Goal: Check status: Check status

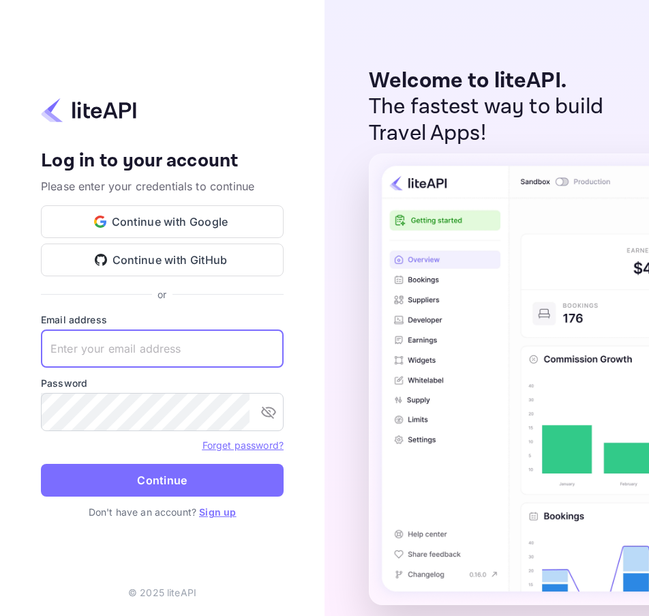
click at [123, 341] on input "text" at bounding box center [162, 348] width 243 height 38
paste input "[EMAIL_ADDRESS][DOMAIN_NAME]"
type input "[EMAIL_ADDRESS][DOMAIN_NAME]"
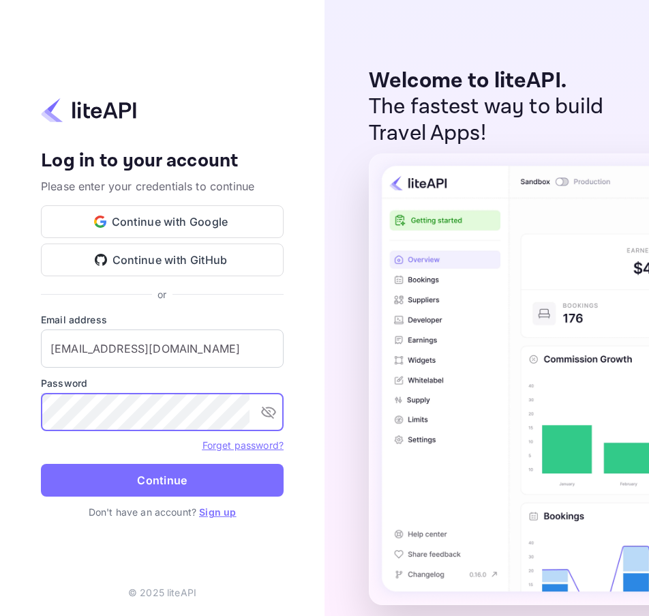
click at [157, 483] on button "Continue" at bounding box center [162, 480] width 243 height 33
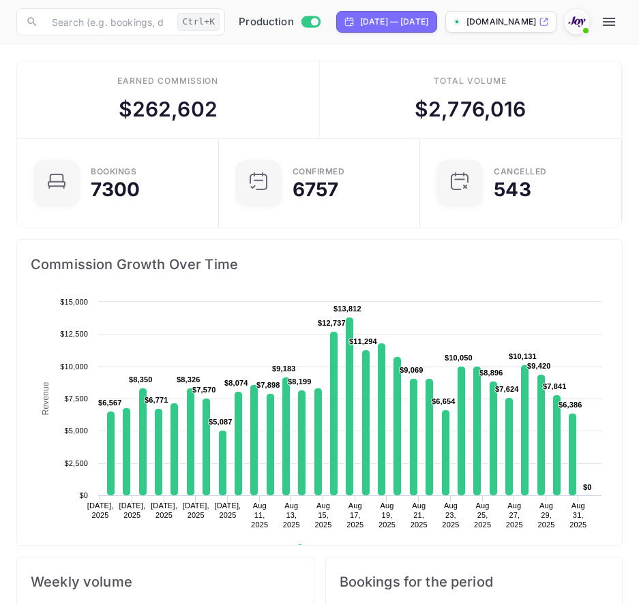
scroll to position [11, 11]
click at [617, 22] on icon "button" at bounding box center [609, 22] width 16 height 16
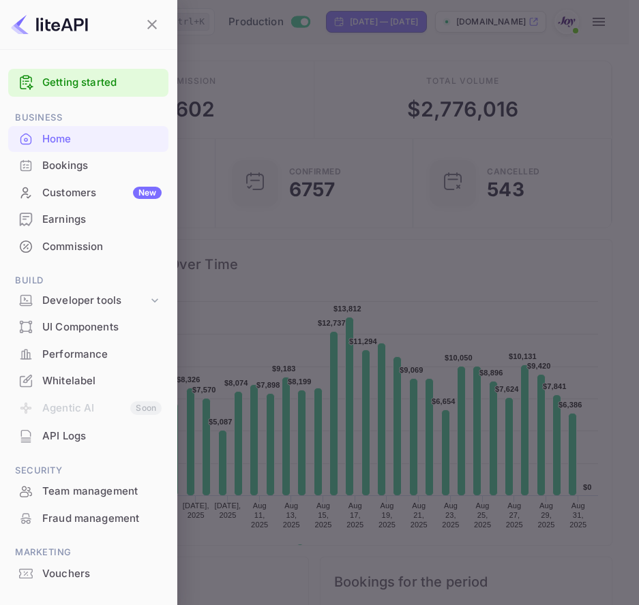
scroll to position [0, 0]
click at [628, 22] on div at bounding box center [319, 302] width 639 height 605
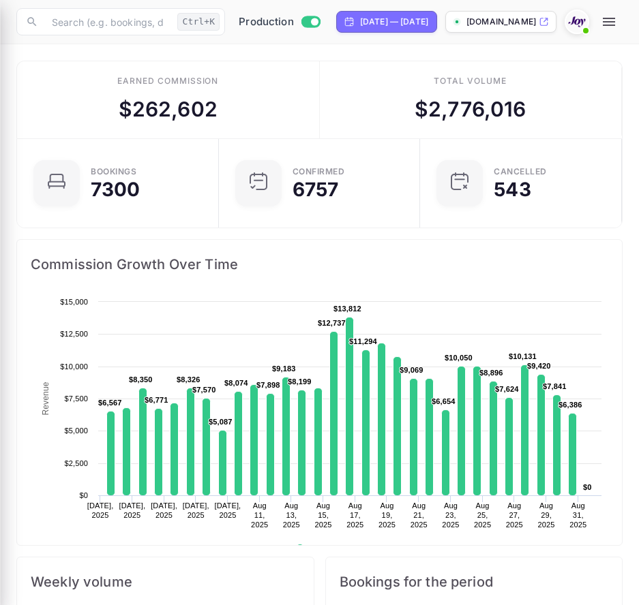
scroll to position [11, 11]
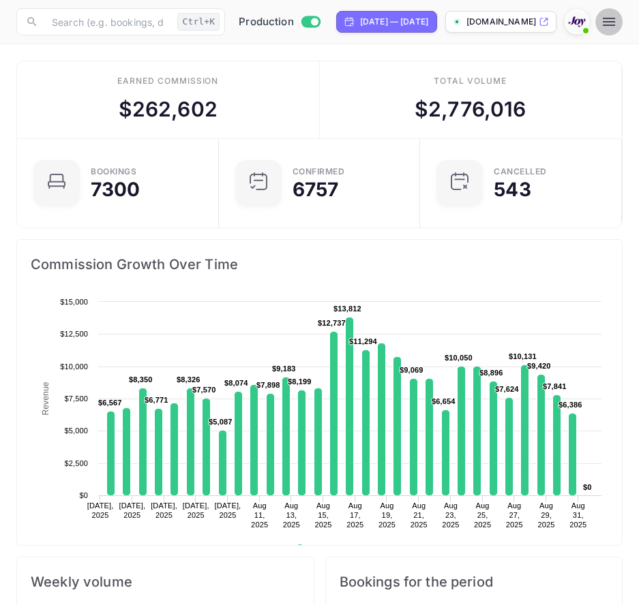
click at [617, 20] on icon "button" at bounding box center [609, 22] width 16 height 16
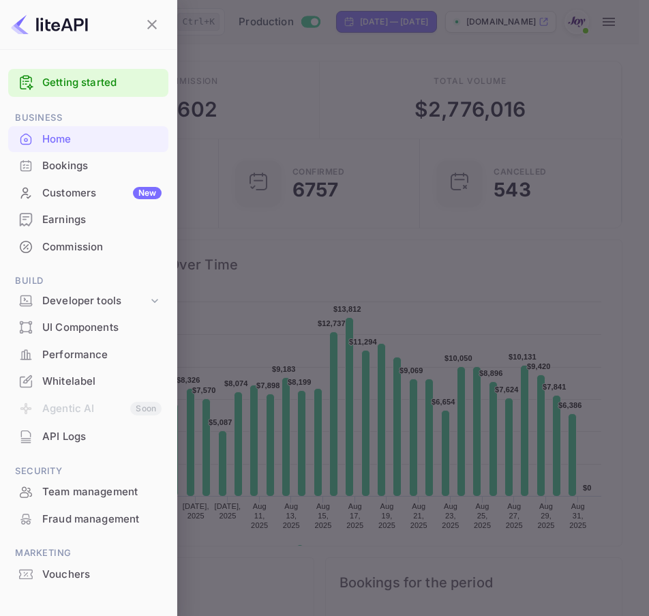
click at [95, 166] on div "Bookings" at bounding box center [101, 166] width 119 height 16
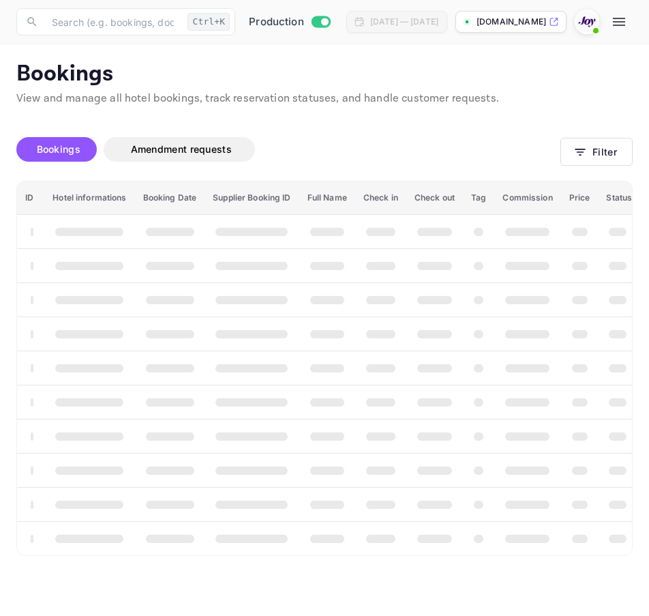
click at [58, 143] on span "Bookings" at bounding box center [59, 149] width 44 height 12
click at [64, 152] on span "Bookings" at bounding box center [59, 149] width 44 height 12
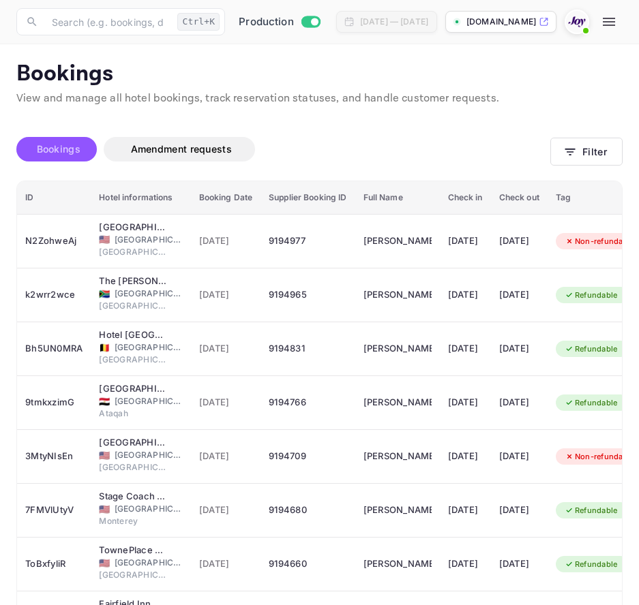
click at [80, 138] on button "Bookings" at bounding box center [56, 149] width 80 height 25
click at [575, 143] on button "Filter" at bounding box center [586, 152] width 72 height 28
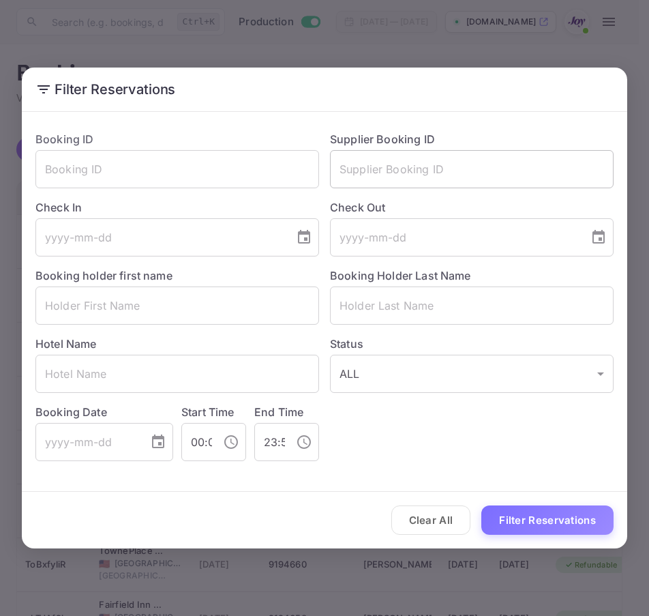
click at [425, 175] on input "text" at bounding box center [472, 169] width 284 height 38
paste input "8982042"
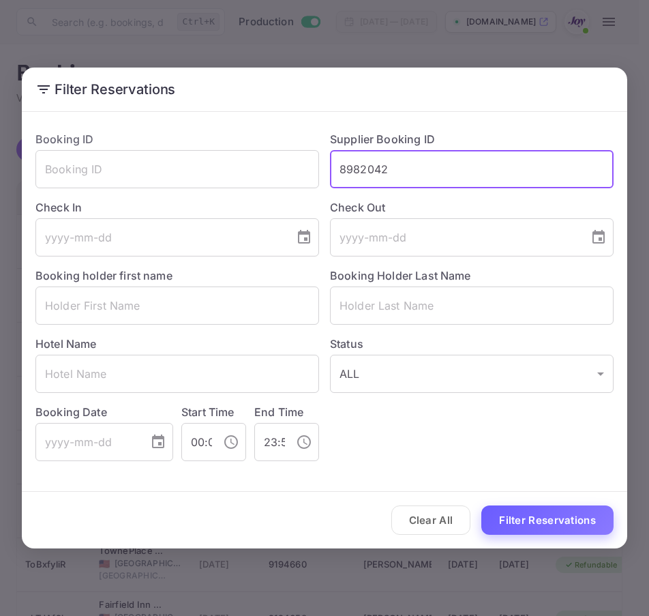
type input "8982042"
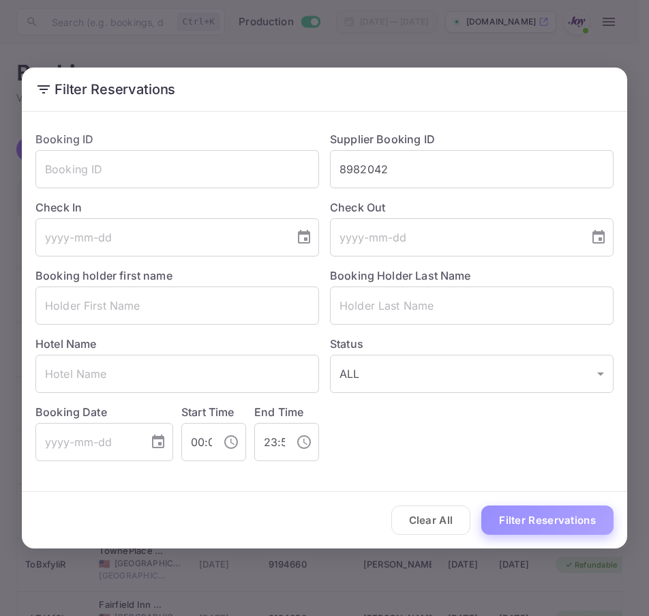
click at [523, 513] on button "Filter Reservations" at bounding box center [547, 519] width 132 height 29
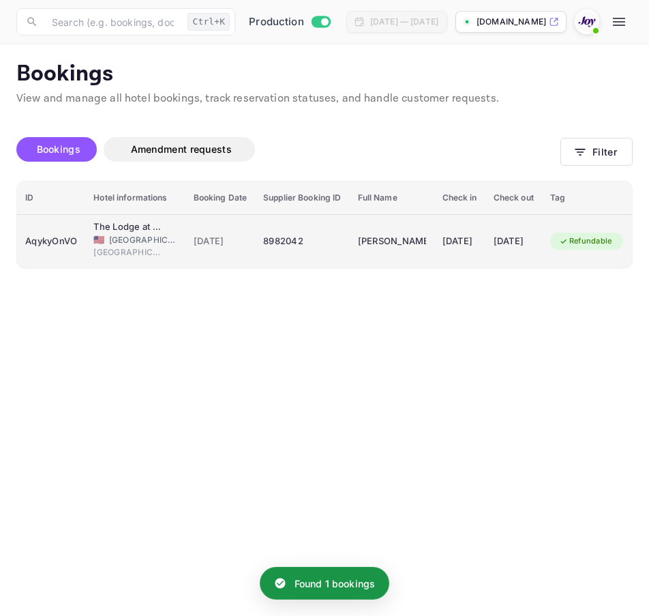
click at [63, 245] on div "AqykyOnVO" at bounding box center [51, 241] width 52 height 22
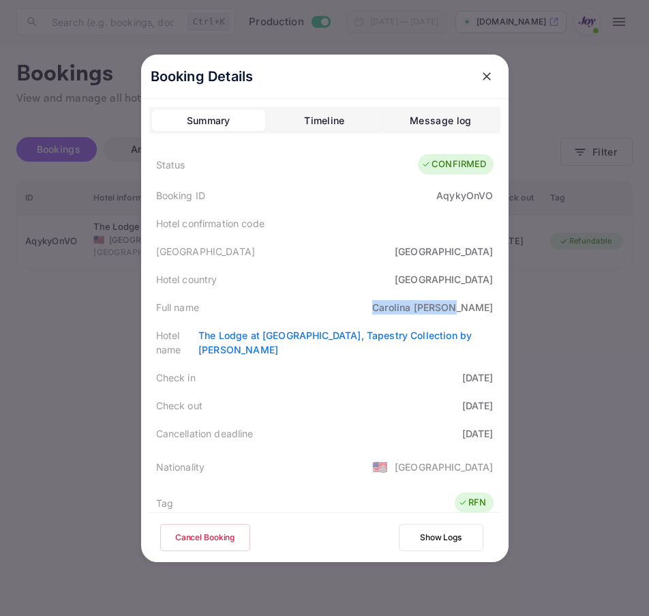
click at [489, 303] on div "Full name [PERSON_NAME]" at bounding box center [324, 307] width 351 height 28
copy div "[PERSON_NAME]"
drag, startPoint x: 422, startPoint y: 363, endPoint x: 76, endPoint y: 432, distance: 352.5
click at [459, 369] on div "Check in [DATE]" at bounding box center [324, 377] width 351 height 28
copy div "[DATE]"
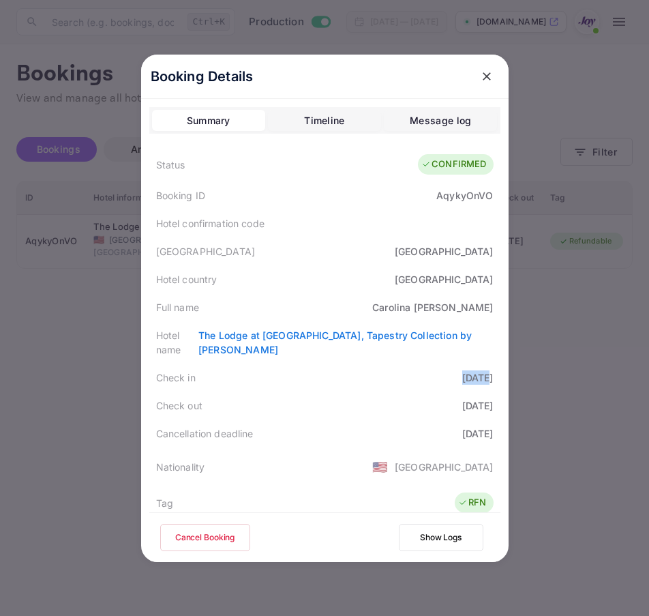
copy div "2025-"
